Goal: Task Accomplishment & Management: Complete application form

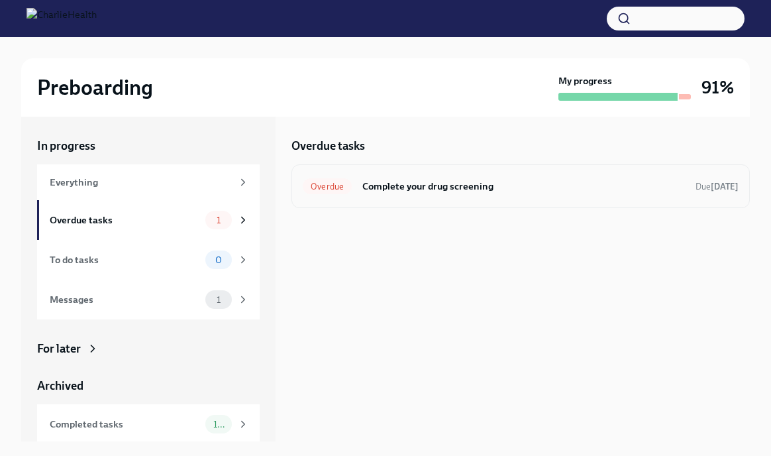
click at [475, 179] on h6 "Complete your drug screening" at bounding box center [523, 186] width 323 height 15
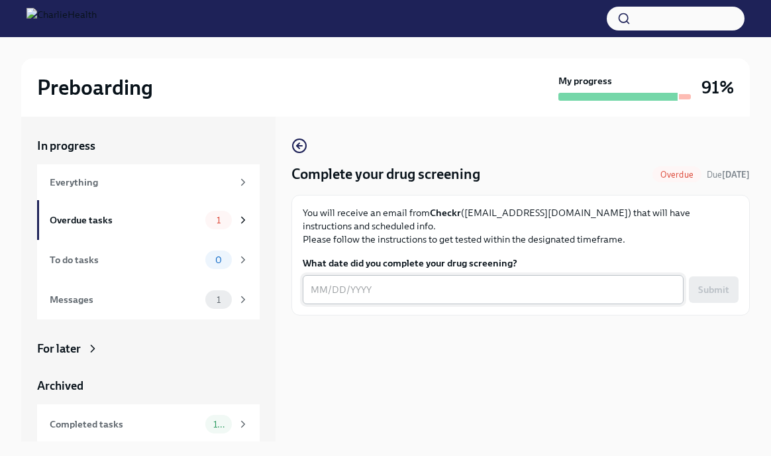
click at [427, 280] on div "x ​" at bounding box center [493, 289] width 381 height 29
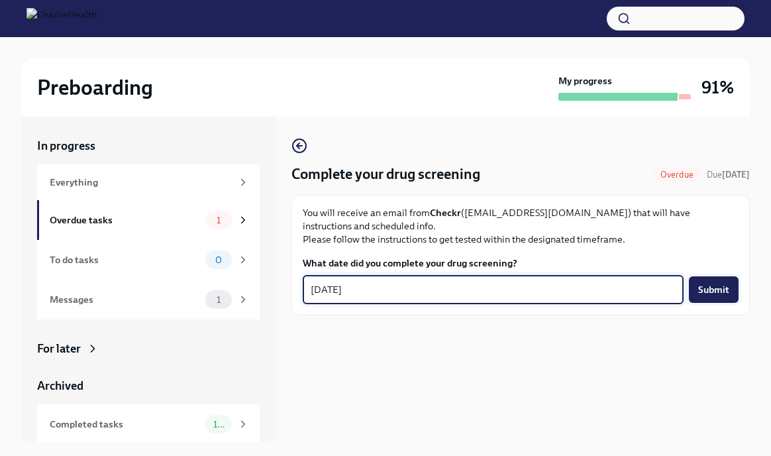
type textarea "[DATE]"
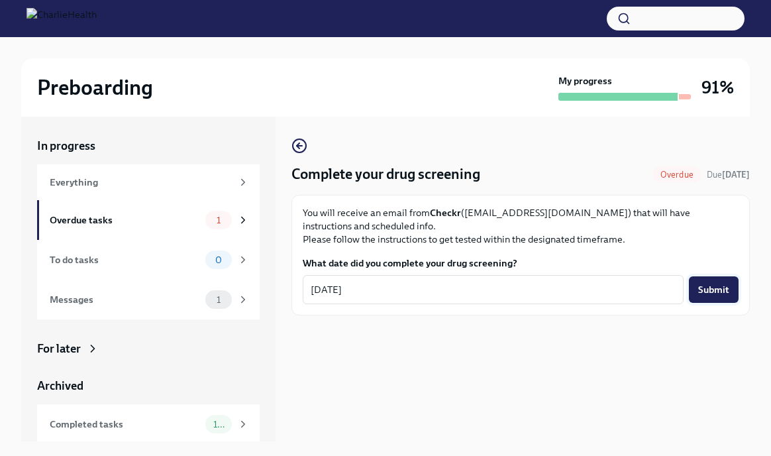
click at [709, 285] on span "Submit" at bounding box center [713, 289] width 31 height 13
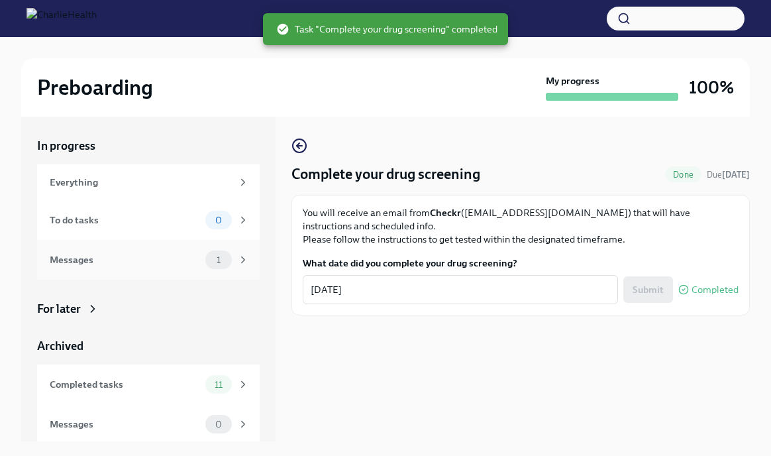
click at [168, 266] on div "Messages" at bounding box center [125, 259] width 150 height 15
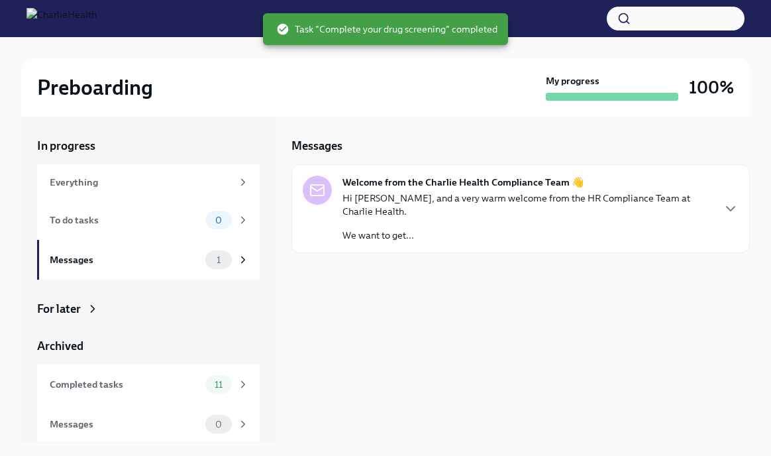
click at [484, 215] on p "Hi [PERSON_NAME], and a very warm welcome from the HR Compliance Team at Charli…" at bounding box center [527, 204] width 370 height 26
